Goal: Task Accomplishment & Management: Complete application form

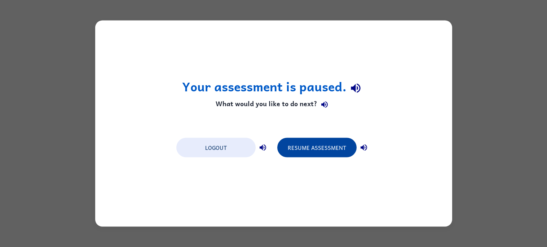
click at [296, 143] on button "Resume Assessment" at bounding box center [316, 147] width 79 height 19
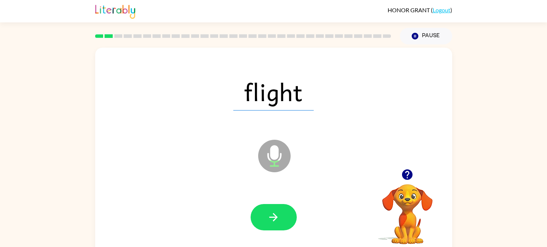
scroll to position [6, 0]
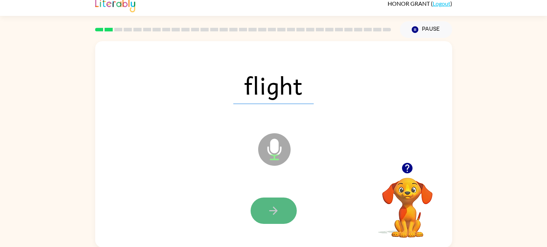
click at [265, 216] on button "button" at bounding box center [274, 210] width 46 height 26
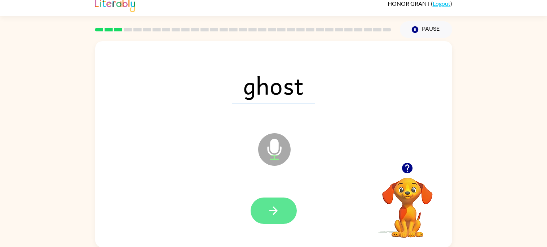
click at [266, 213] on button "button" at bounding box center [274, 210] width 46 height 26
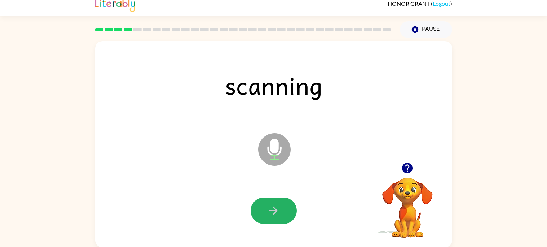
click at [266, 213] on button "button" at bounding box center [274, 210] width 46 height 26
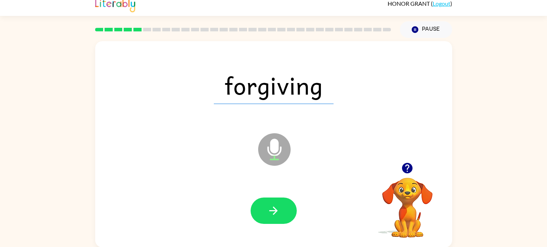
click at [266, 213] on button "button" at bounding box center [274, 210] width 46 height 26
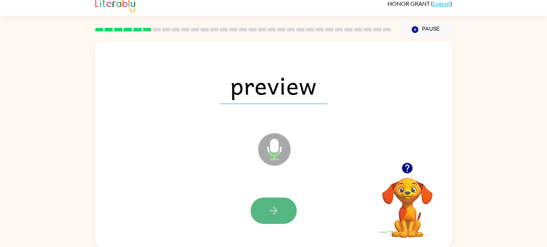
click at [266, 213] on button "button" at bounding box center [274, 210] width 46 height 26
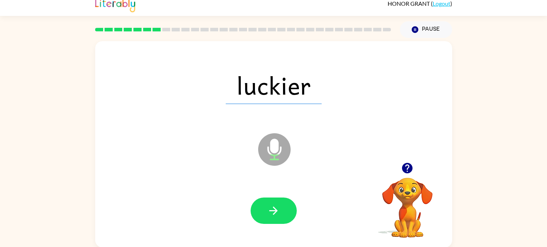
click at [266, 213] on button "button" at bounding box center [274, 210] width 46 height 26
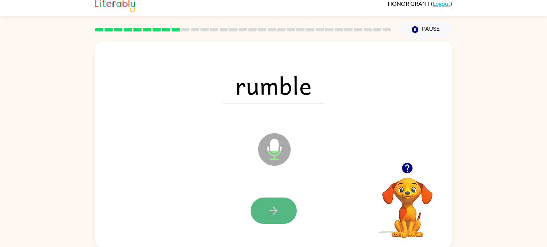
click at [265, 214] on button "button" at bounding box center [274, 210] width 46 height 26
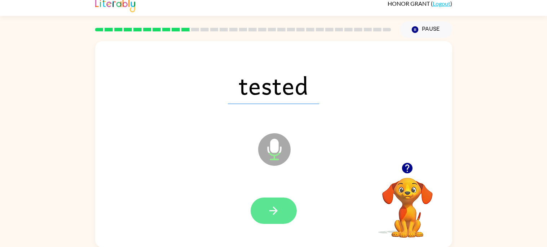
click at [265, 213] on button "button" at bounding box center [274, 210] width 46 height 26
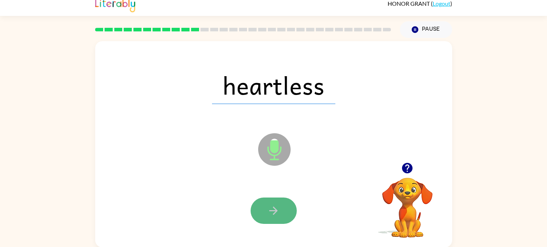
click at [266, 211] on button "button" at bounding box center [274, 210] width 46 height 26
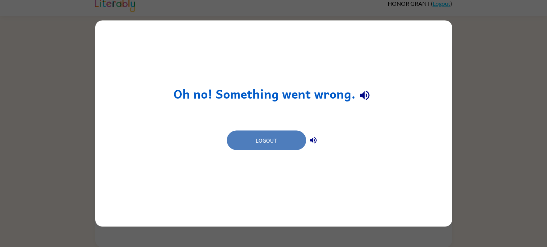
click at [275, 145] on button "Logout" at bounding box center [266, 140] width 79 height 19
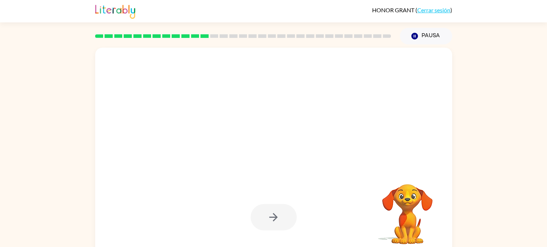
click at [234, 169] on div at bounding box center [273, 151] width 357 height 206
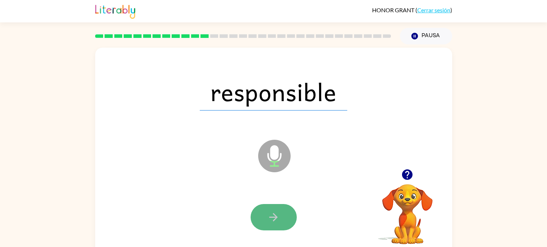
click at [258, 223] on button "button" at bounding box center [274, 217] width 46 height 26
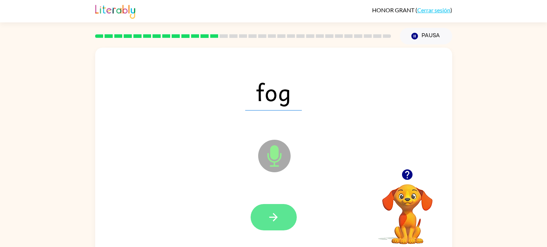
click at [257, 222] on button "button" at bounding box center [274, 217] width 46 height 26
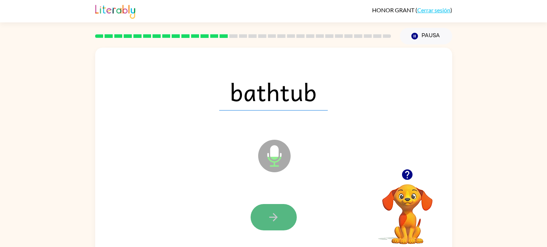
click at [256, 220] on button "button" at bounding box center [274, 217] width 46 height 26
click at [259, 217] on button "button" at bounding box center [274, 217] width 46 height 26
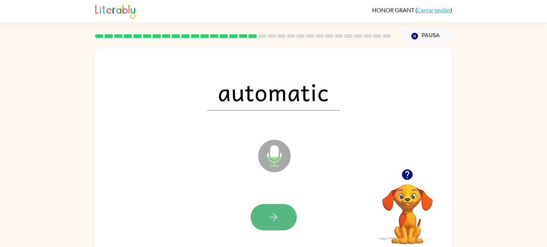
click at [269, 213] on icon "button" at bounding box center [273, 217] width 13 height 13
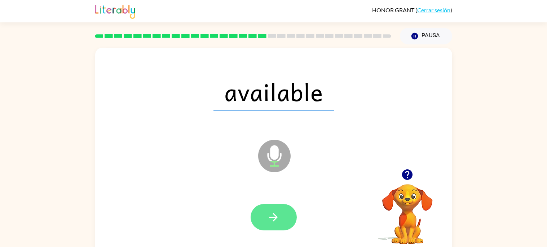
click at [282, 214] on button "button" at bounding box center [274, 217] width 46 height 26
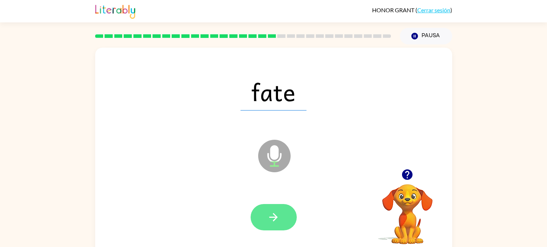
click at [281, 213] on button "button" at bounding box center [274, 217] width 46 height 26
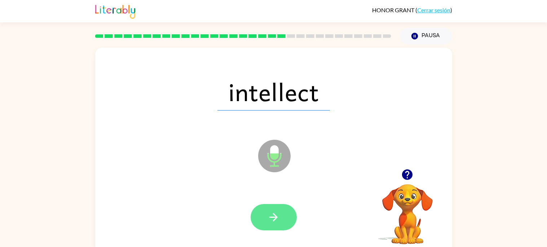
click at [279, 213] on icon "button" at bounding box center [273, 217] width 13 height 13
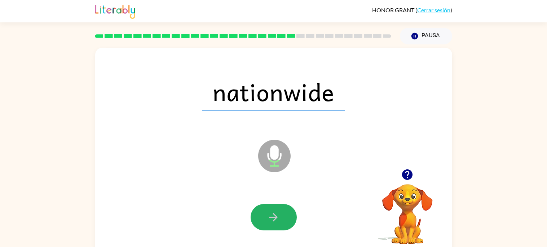
click at [279, 213] on icon "button" at bounding box center [273, 217] width 13 height 13
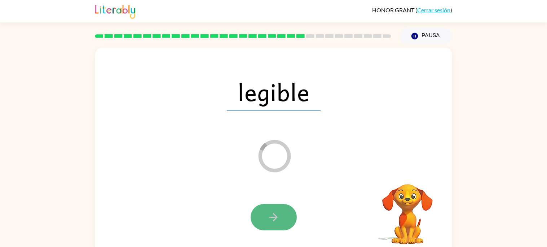
click at [266, 219] on button "button" at bounding box center [274, 217] width 46 height 26
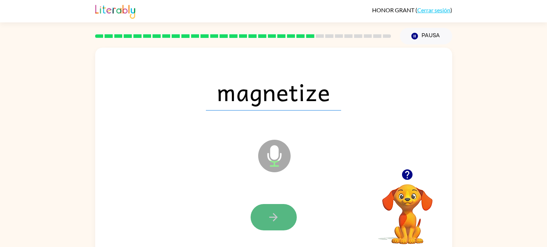
click at [263, 221] on button "button" at bounding box center [274, 217] width 46 height 26
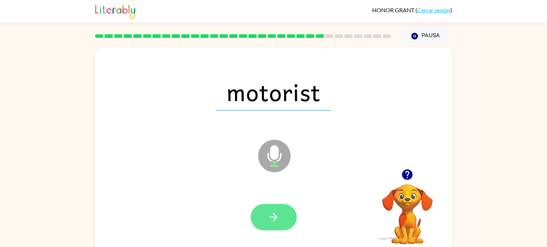
click at [274, 225] on button "button" at bounding box center [274, 217] width 46 height 26
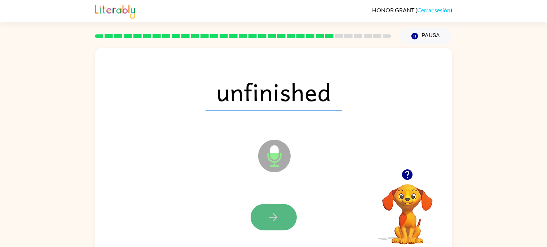
click at [280, 211] on button "button" at bounding box center [274, 217] width 46 height 26
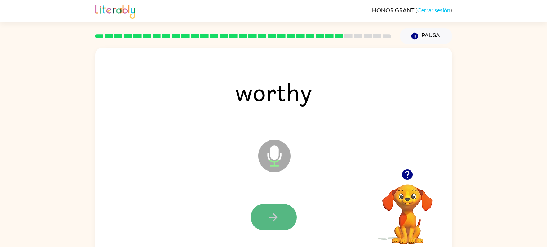
click at [256, 212] on button "button" at bounding box center [274, 217] width 46 height 26
click at [284, 207] on button "button" at bounding box center [274, 217] width 46 height 26
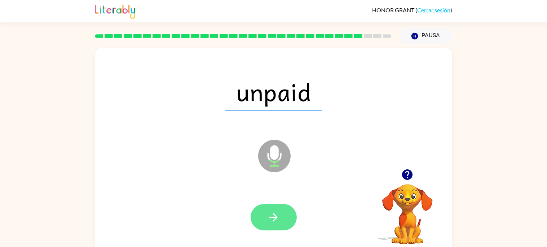
click at [280, 212] on button "button" at bounding box center [274, 217] width 46 height 26
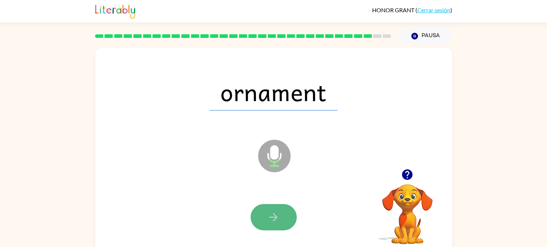
click at [279, 215] on icon "button" at bounding box center [273, 217] width 13 height 13
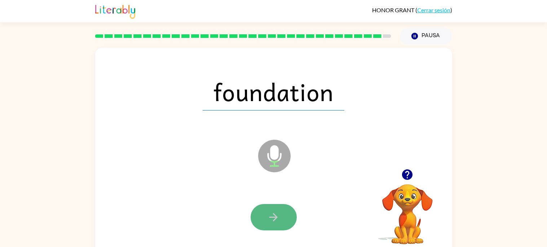
click at [279, 218] on icon "button" at bounding box center [273, 217] width 13 height 13
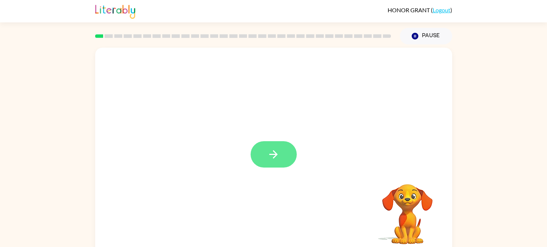
click at [274, 149] on icon "button" at bounding box center [273, 154] width 13 height 13
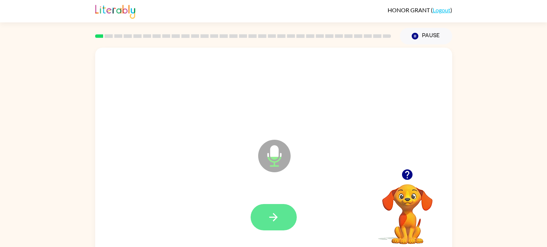
click at [276, 206] on button "button" at bounding box center [274, 217] width 46 height 26
click at [277, 211] on icon "button" at bounding box center [273, 217] width 13 height 13
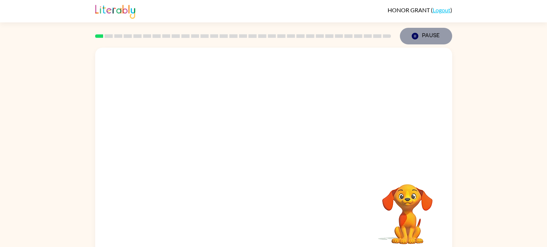
click at [408, 34] on button "Pause Pause" at bounding box center [426, 36] width 52 height 17
click at [417, 38] on icon "button" at bounding box center [414, 36] width 6 height 6
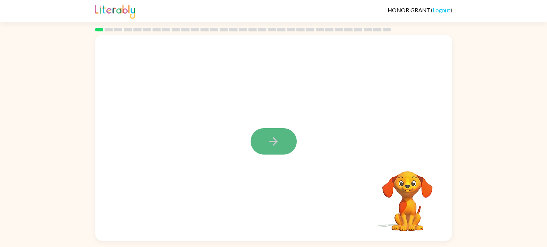
click at [264, 134] on button "button" at bounding box center [274, 141] width 46 height 26
click at [264, 134] on div at bounding box center [256, 125] width 308 height 26
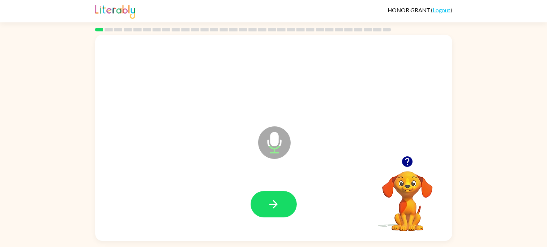
click at [237, 95] on div at bounding box center [273, 78] width 343 height 59
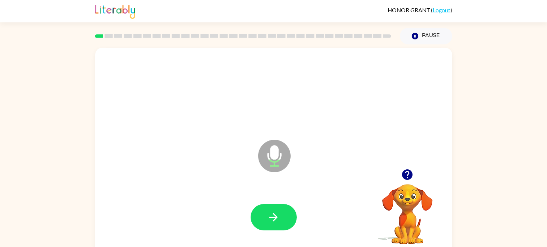
click at [237, 95] on div at bounding box center [273, 91] width 343 height 59
click at [283, 214] on button "button" at bounding box center [274, 217] width 46 height 26
click at [273, 220] on icon "button" at bounding box center [273, 217] width 8 height 8
click at [408, 177] on icon "button" at bounding box center [407, 174] width 10 height 10
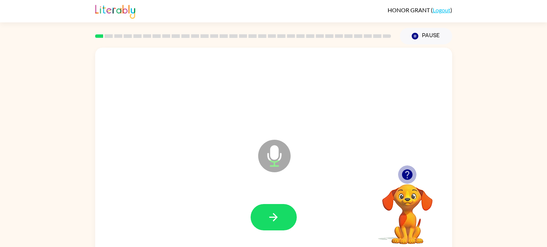
click at [408, 177] on icon "button" at bounding box center [407, 174] width 10 height 10
click at [268, 207] on button "button" at bounding box center [274, 217] width 46 height 26
click at [269, 207] on button "button" at bounding box center [274, 217] width 46 height 26
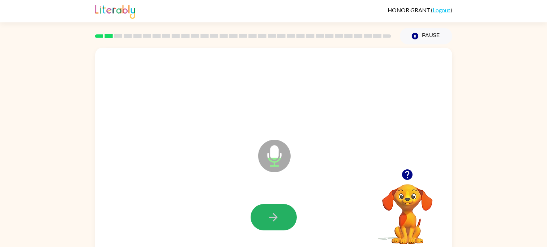
click at [269, 207] on button "button" at bounding box center [274, 217] width 46 height 26
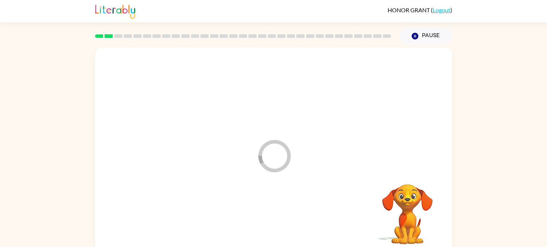
click at [269, 207] on div at bounding box center [273, 216] width 343 height 59
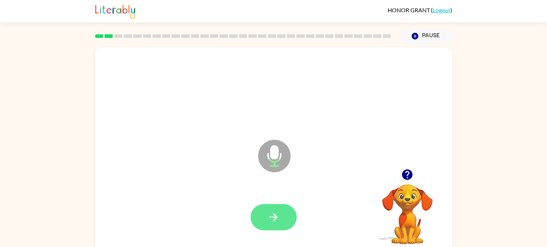
click at [260, 209] on button "button" at bounding box center [274, 217] width 46 height 26
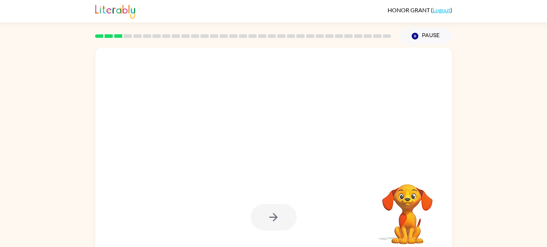
click at [261, 209] on div at bounding box center [274, 217] width 46 height 26
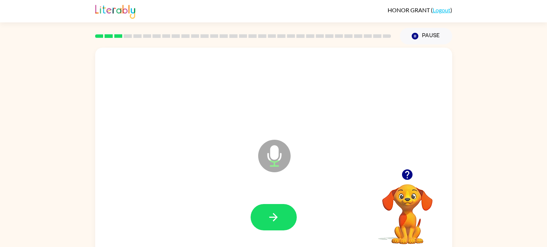
click at [261, 209] on button "button" at bounding box center [274, 217] width 46 height 26
click at [412, 178] on icon "button" at bounding box center [407, 174] width 13 height 13
click at [277, 222] on icon "button" at bounding box center [273, 217] width 13 height 13
click at [409, 175] on icon "button" at bounding box center [407, 174] width 10 height 10
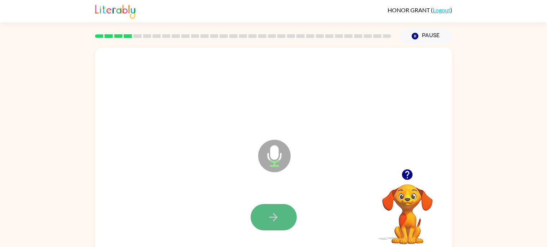
click at [279, 219] on icon "button" at bounding box center [273, 217] width 13 height 13
click at [286, 216] on button "button" at bounding box center [274, 217] width 46 height 26
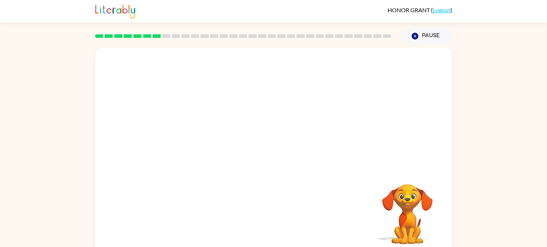
click at [286, 216] on div "Your browser must support playing .mp4 files to use Literably. Please try using…" at bounding box center [273, 151] width 357 height 206
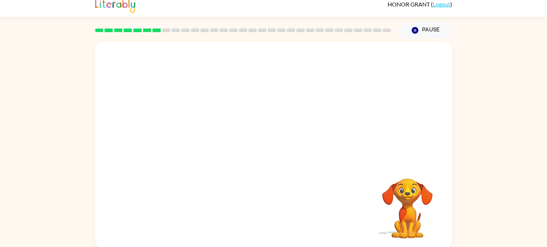
scroll to position [6, 0]
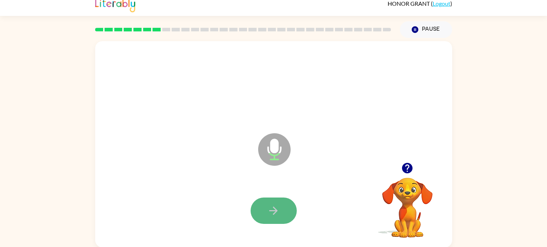
click at [288, 202] on button "button" at bounding box center [274, 210] width 46 height 26
click at [407, 168] on icon "button" at bounding box center [407, 168] width 10 height 10
click at [408, 164] on icon "button" at bounding box center [407, 168] width 13 height 13
click at [407, 166] on icon "button" at bounding box center [407, 168] width 10 height 10
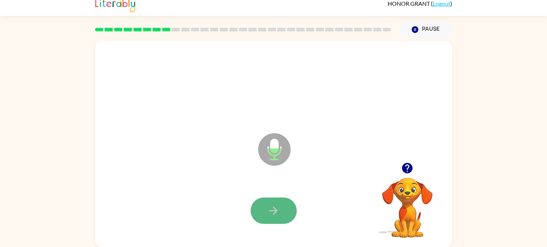
click at [291, 200] on button "button" at bounding box center [274, 210] width 46 height 26
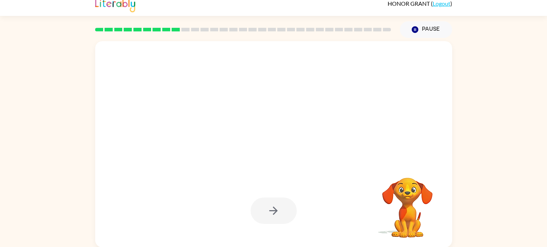
click at [174, 28] on rect at bounding box center [176, 30] width 8 height 4
click at [169, 29] on rect at bounding box center [166, 30] width 8 height 4
click at [404, 29] on button "Pause Pause" at bounding box center [426, 29] width 52 height 17
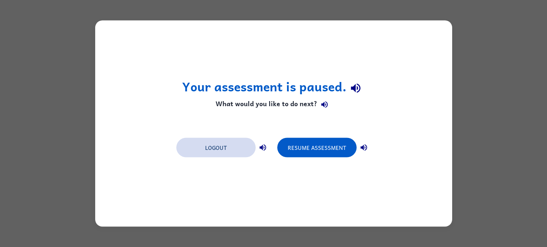
click at [189, 146] on button "Logout" at bounding box center [215, 147] width 79 height 19
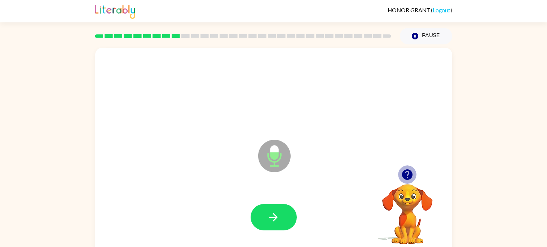
click at [401, 178] on icon "button" at bounding box center [407, 174] width 13 height 13
click at [290, 214] on button "button" at bounding box center [274, 217] width 46 height 26
click at [285, 185] on icon "Microphone The Microphone is here when it is your turn to talk" at bounding box center [310, 165] width 108 height 54
click at [406, 174] on icon "button" at bounding box center [407, 174] width 10 height 10
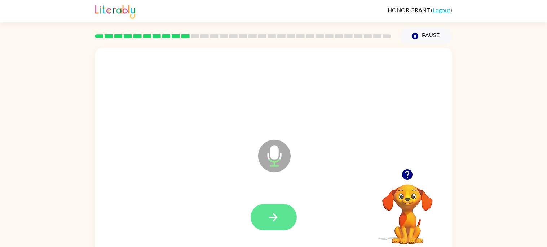
click at [281, 218] on button "button" at bounding box center [274, 217] width 46 height 26
click at [260, 212] on button "button" at bounding box center [274, 217] width 46 height 26
click at [405, 175] on icon "button" at bounding box center [407, 174] width 10 height 10
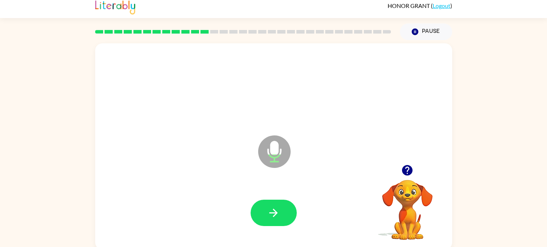
scroll to position [6, 0]
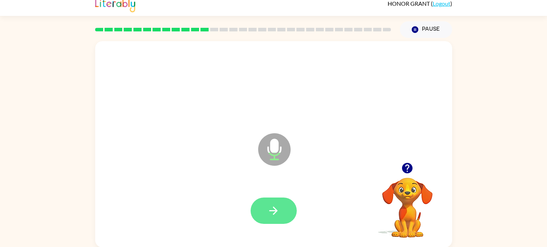
click at [284, 222] on button "button" at bounding box center [274, 210] width 46 height 26
click at [292, 206] on button "button" at bounding box center [274, 210] width 46 height 26
click at [282, 207] on button "button" at bounding box center [274, 210] width 46 height 26
click at [248, 221] on div at bounding box center [273, 210] width 343 height 59
click at [267, 205] on icon "button" at bounding box center [273, 210] width 13 height 13
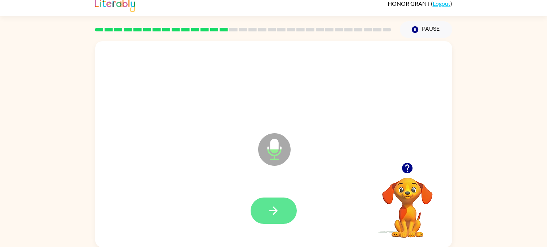
click at [280, 213] on button "button" at bounding box center [274, 210] width 46 height 26
click at [277, 215] on icon "button" at bounding box center [273, 210] width 13 height 13
click at [291, 211] on button "button" at bounding box center [274, 210] width 46 height 26
click at [410, 169] on icon "button" at bounding box center [407, 168] width 10 height 10
click at [270, 211] on icon "button" at bounding box center [273, 210] width 13 height 13
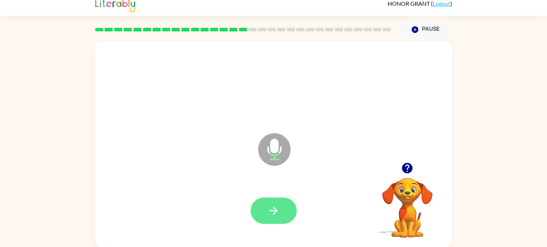
click at [280, 211] on button "button" at bounding box center [274, 210] width 46 height 26
click at [405, 169] on icon "button" at bounding box center [407, 168] width 10 height 10
click at [285, 212] on button "button" at bounding box center [274, 210] width 46 height 26
click at [270, 202] on button "button" at bounding box center [274, 210] width 46 height 26
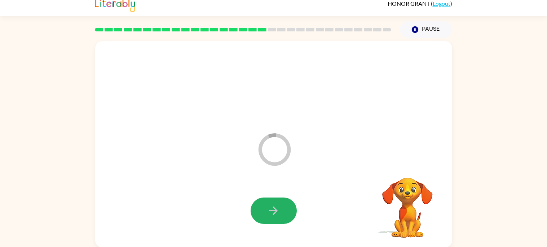
click at [270, 202] on button "button" at bounding box center [274, 210] width 46 height 26
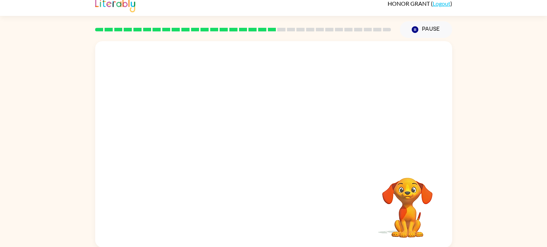
click at [270, 202] on div "Your browser must support playing .mp4 files to use Literably. Please try using…" at bounding box center [273, 144] width 357 height 206
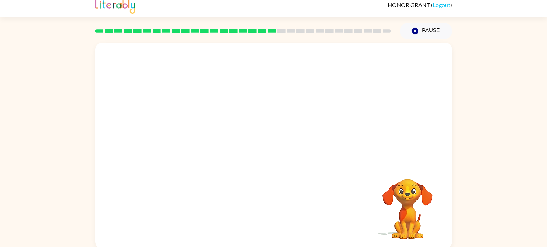
scroll to position [0, 0]
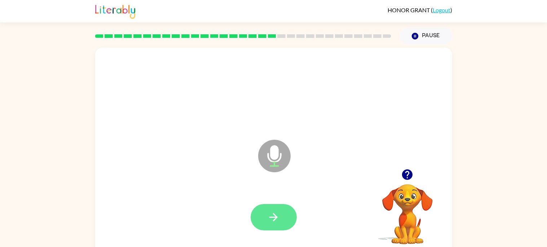
click at [268, 213] on icon "button" at bounding box center [273, 217] width 13 height 13
click at [402, 167] on button "button" at bounding box center [407, 174] width 18 height 18
click at [415, 177] on button "button" at bounding box center [407, 174] width 18 height 18
click at [413, 166] on div at bounding box center [407, 174] width 72 height 18
click at [399, 178] on button "button" at bounding box center [407, 174] width 18 height 18
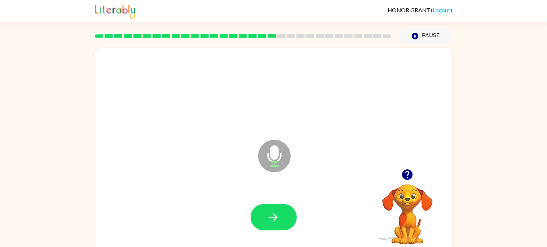
click at [394, 181] on div at bounding box center [407, 174] width 72 height 18
click at [401, 182] on div at bounding box center [407, 174] width 72 height 18
click at [399, 176] on button "button" at bounding box center [407, 174] width 18 height 18
click at [407, 183] on button "button" at bounding box center [407, 174] width 18 height 18
click at [407, 181] on button "button" at bounding box center [407, 174] width 18 height 18
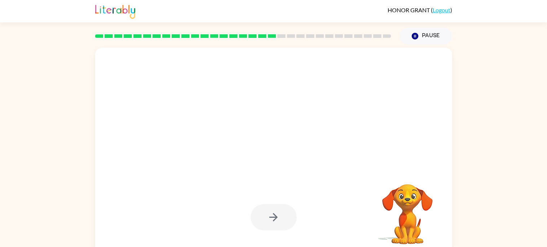
scroll to position [6, 0]
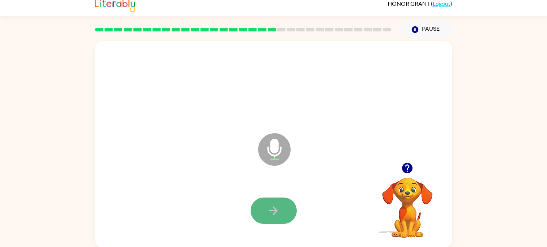
click at [264, 220] on button "button" at bounding box center [274, 210] width 46 height 26
click at [263, 221] on button "button" at bounding box center [274, 210] width 46 height 26
click at [410, 168] on icon "button" at bounding box center [407, 168] width 10 height 10
click at [293, 207] on button "button" at bounding box center [274, 210] width 46 height 26
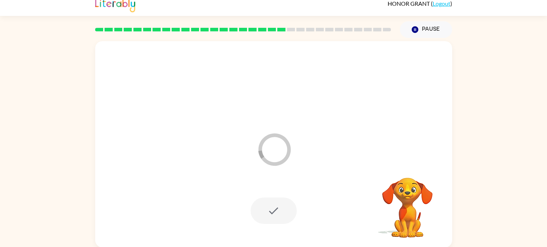
click at [274, 218] on div at bounding box center [274, 210] width 46 height 26
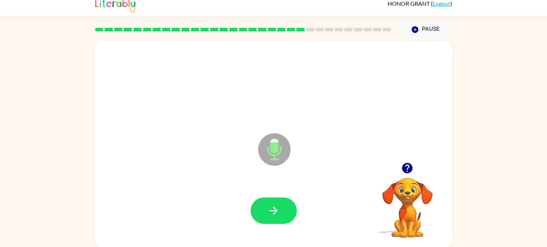
click at [410, 176] on button "button" at bounding box center [407, 168] width 18 height 18
click at [276, 215] on icon "button" at bounding box center [273, 210] width 13 height 13
click at [405, 167] on icon "button" at bounding box center [407, 168] width 10 height 10
click at [261, 208] on button "button" at bounding box center [274, 210] width 46 height 26
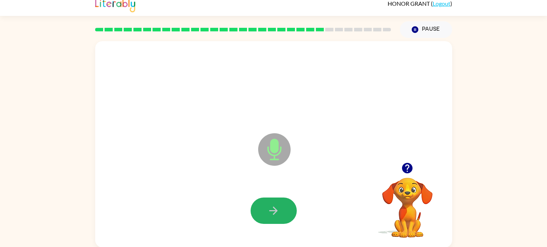
click at [261, 208] on button "button" at bounding box center [274, 210] width 46 height 26
click at [411, 176] on button "button" at bounding box center [407, 168] width 18 height 18
click at [261, 209] on button "button" at bounding box center [274, 210] width 46 height 26
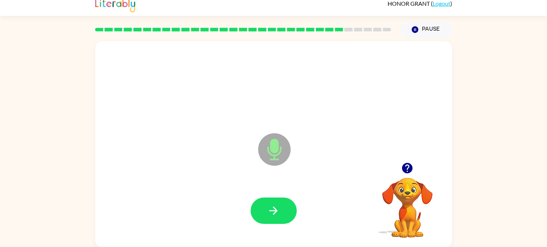
click at [404, 178] on video "Your browser must support playing .mp4 files to use Literably. Please try using…" at bounding box center [407, 202] width 72 height 72
click at [413, 166] on icon "button" at bounding box center [407, 168] width 13 height 13
click at [261, 205] on button "button" at bounding box center [274, 210] width 46 height 26
click at [277, 209] on icon "button" at bounding box center [273, 210] width 13 height 13
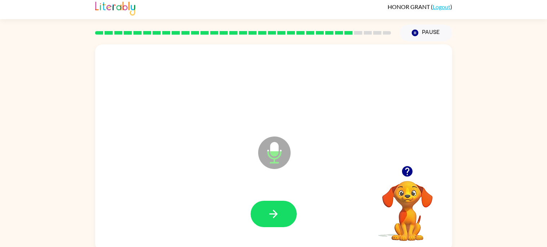
scroll to position [0, 0]
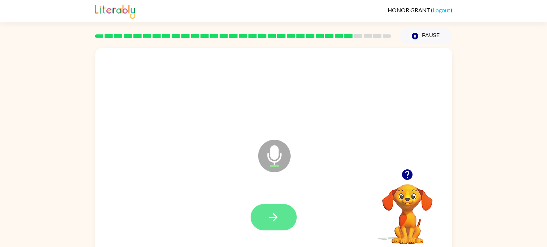
click at [276, 213] on icon "button" at bounding box center [273, 217] width 13 height 13
click at [416, 173] on button "button" at bounding box center [407, 174] width 18 height 18
click at [405, 175] on video "Your browser must support playing .mp4 files to use Literably. Please try using…" at bounding box center [407, 209] width 72 height 72
click at [273, 222] on icon "button" at bounding box center [273, 217] width 13 height 13
